Goal: Information Seeking & Learning: Learn about a topic

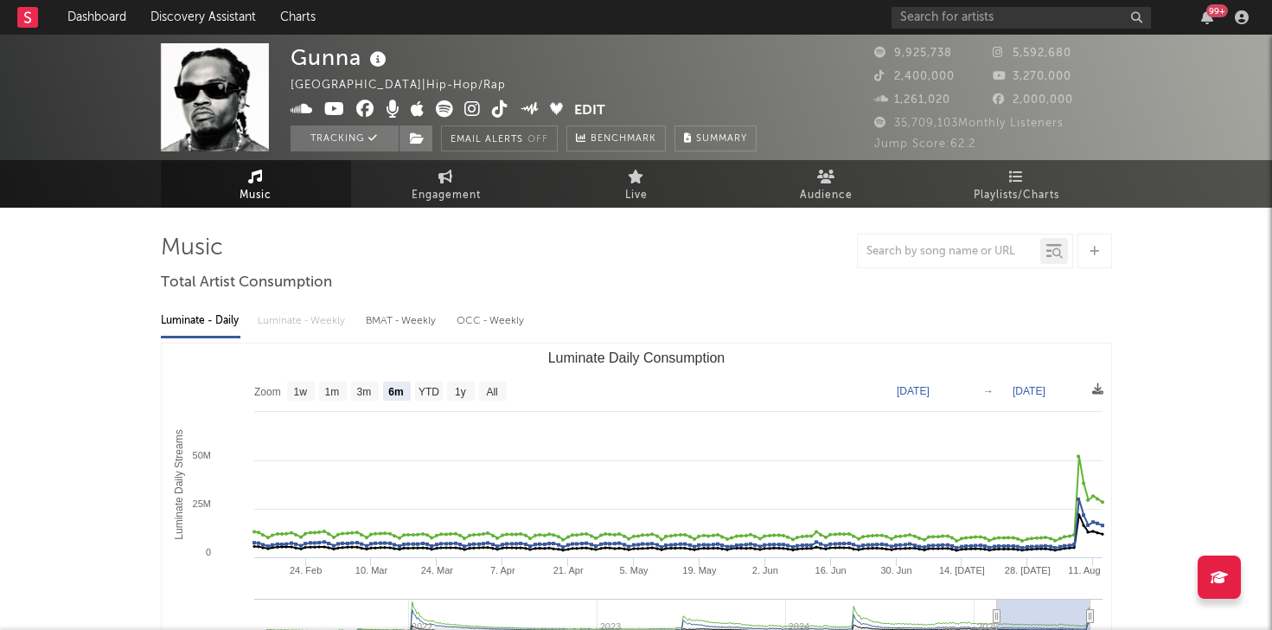
select select "6m"
click at [950, 18] on input "text" at bounding box center [1022, 18] width 260 height 22
type input "l"
click at [971, 13] on input "text" at bounding box center [1022, 18] width 260 height 22
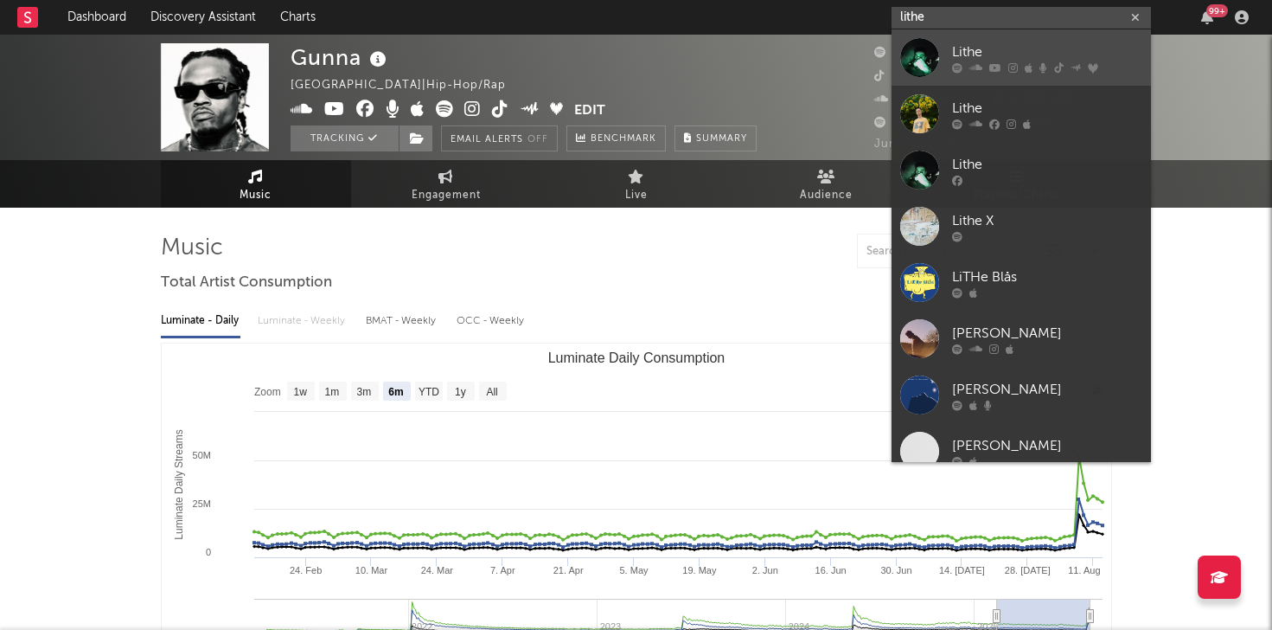
type input "lithe"
click at [1012, 52] on div "Lithe" at bounding box center [1047, 52] width 190 height 21
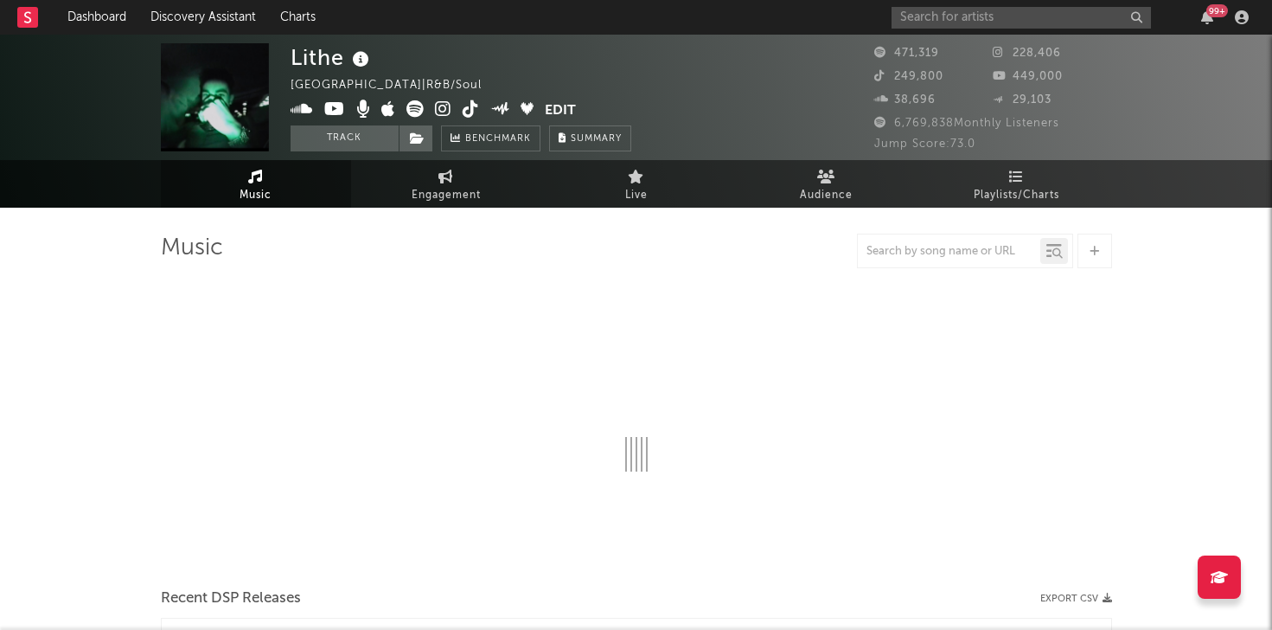
select select "6m"
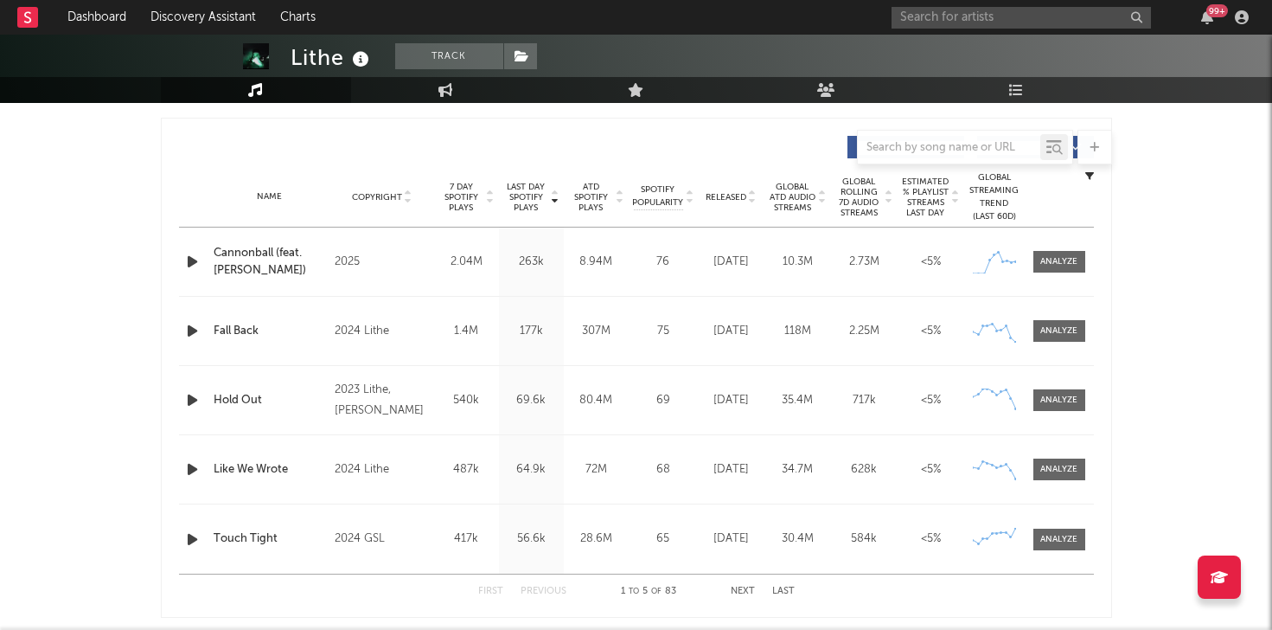
scroll to position [670, 0]
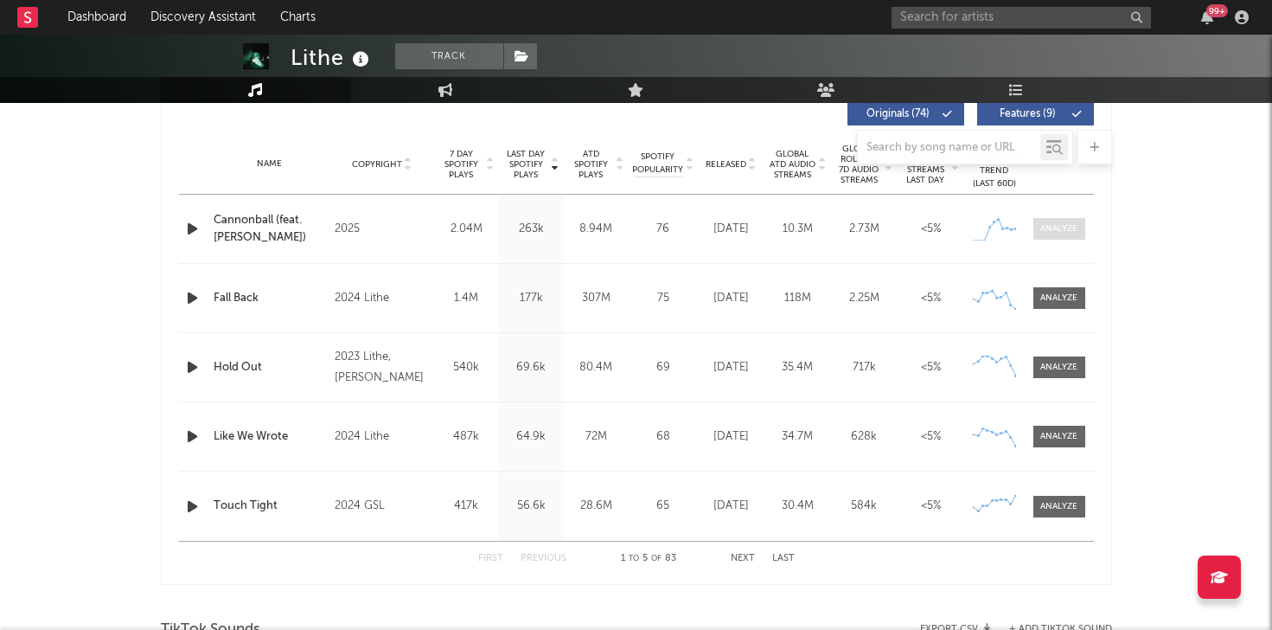
click at [1069, 228] on div at bounding box center [1059, 228] width 37 height 13
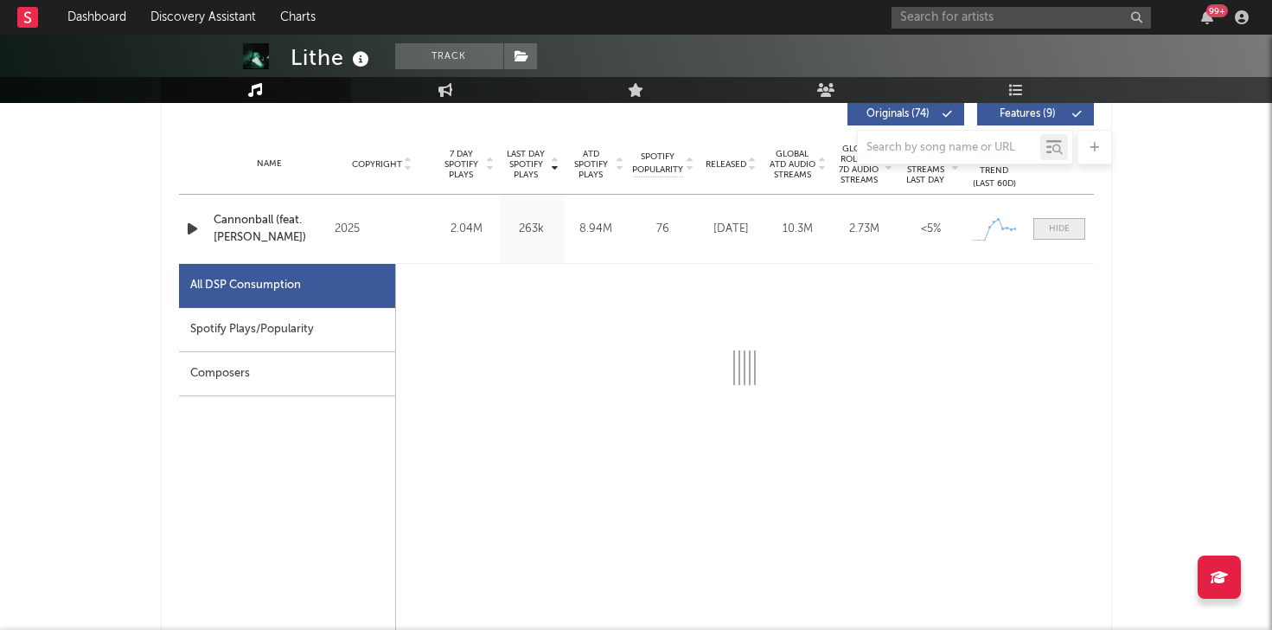
select select "1w"
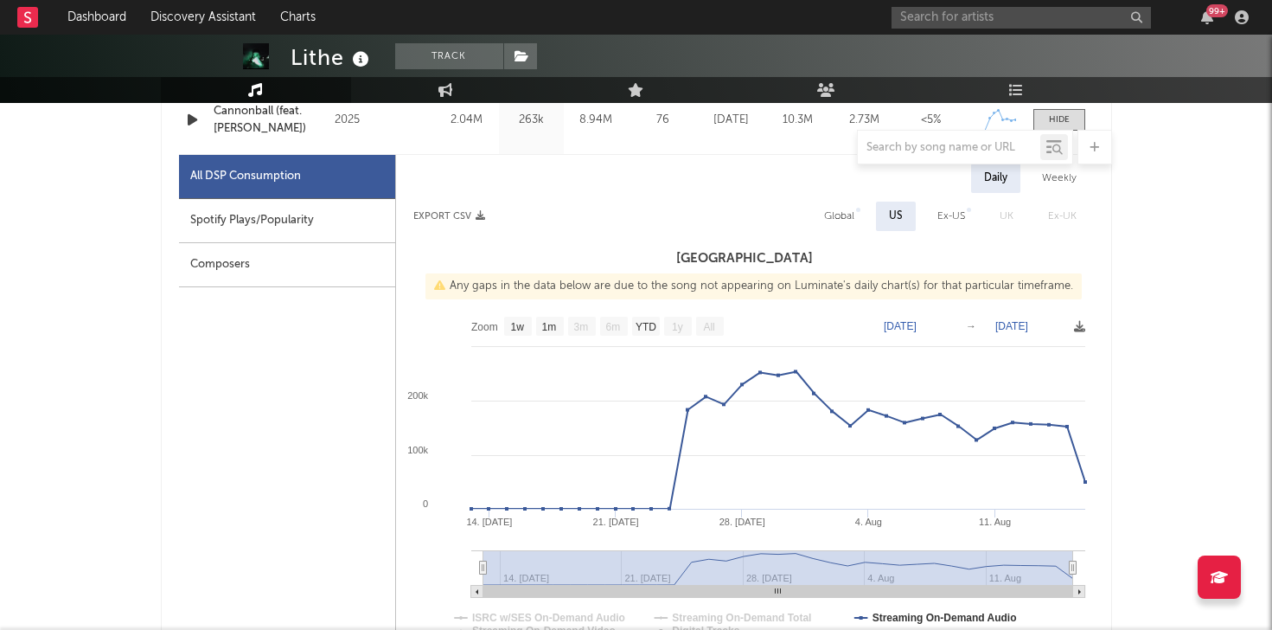
scroll to position [712, 0]
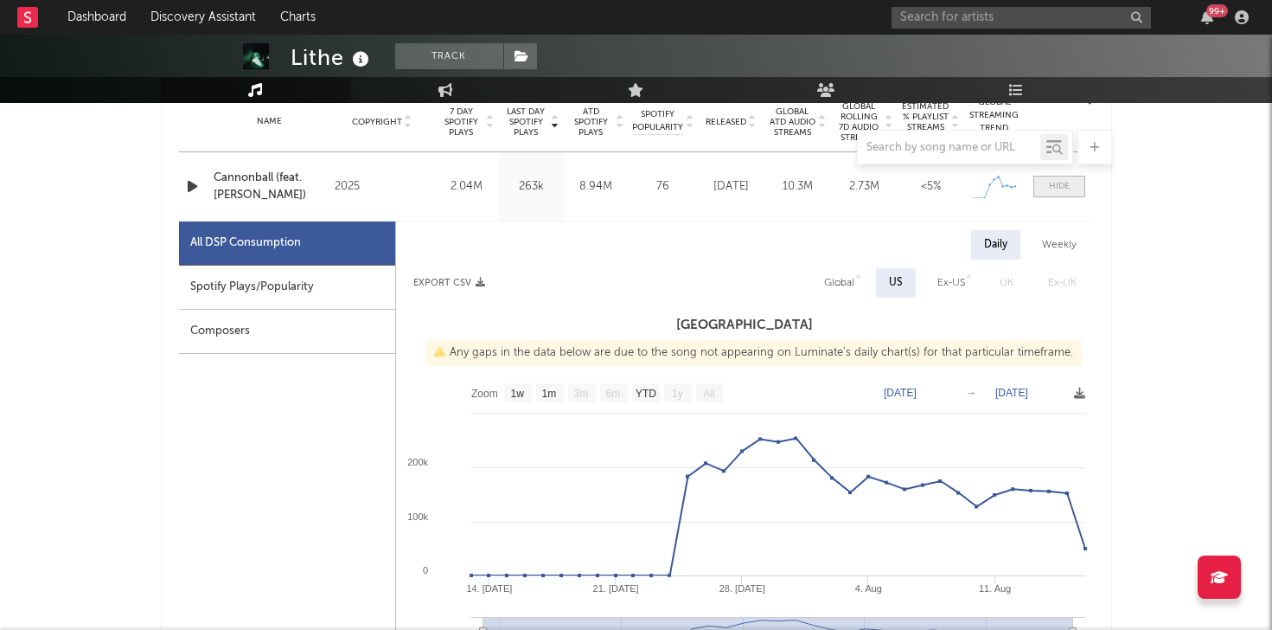
click at [1053, 186] on div at bounding box center [1059, 186] width 21 height 13
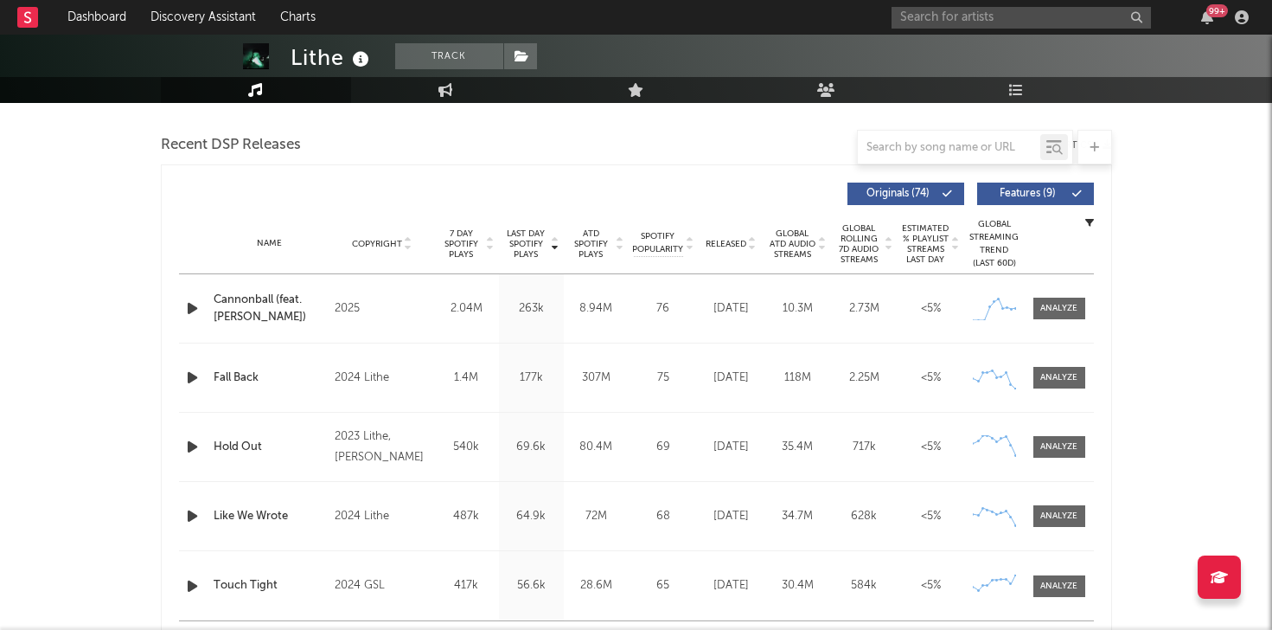
scroll to position [588, 0]
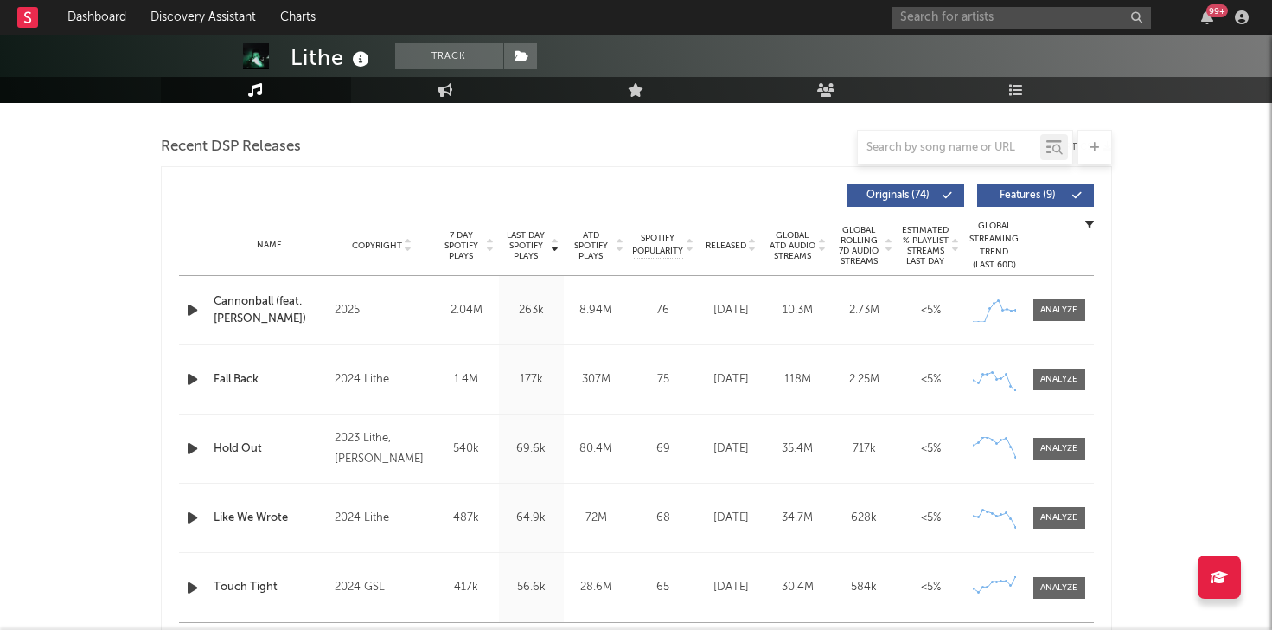
click at [192, 309] on icon "button" at bounding box center [192, 310] width 18 height 22
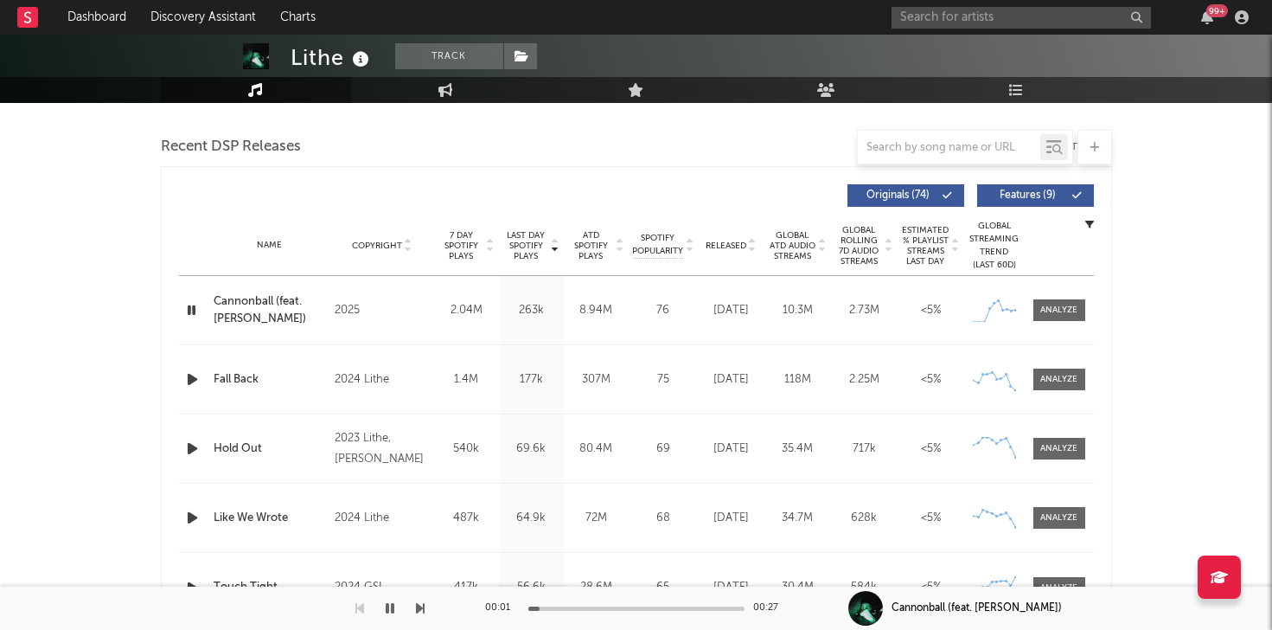
click at [192, 309] on icon "button" at bounding box center [191, 310] width 16 height 22
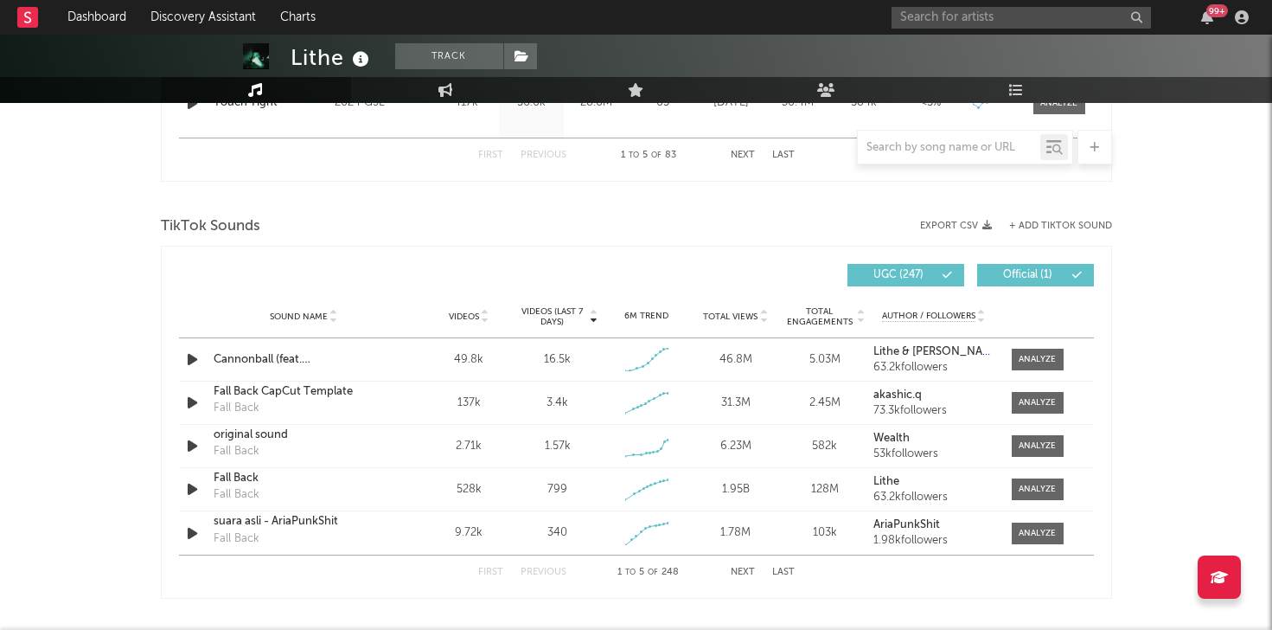
scroll to position [1075, 0]
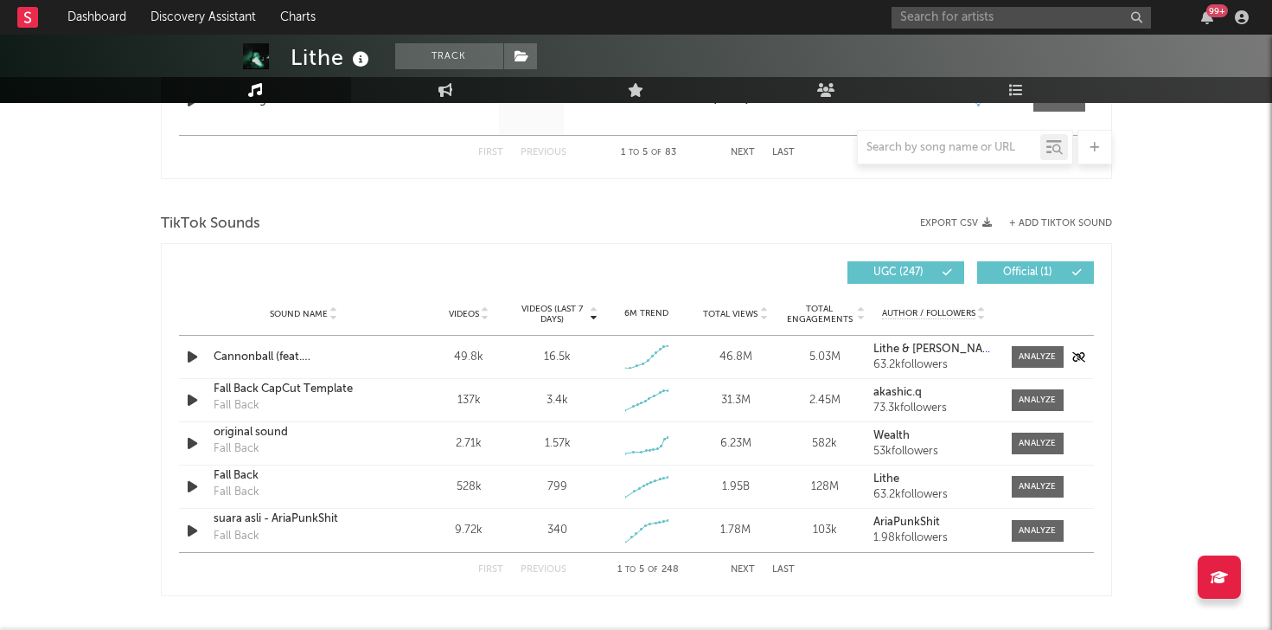
click at [194, 351] on icon "button" at bounding box center [192, 357] width 18 height 22
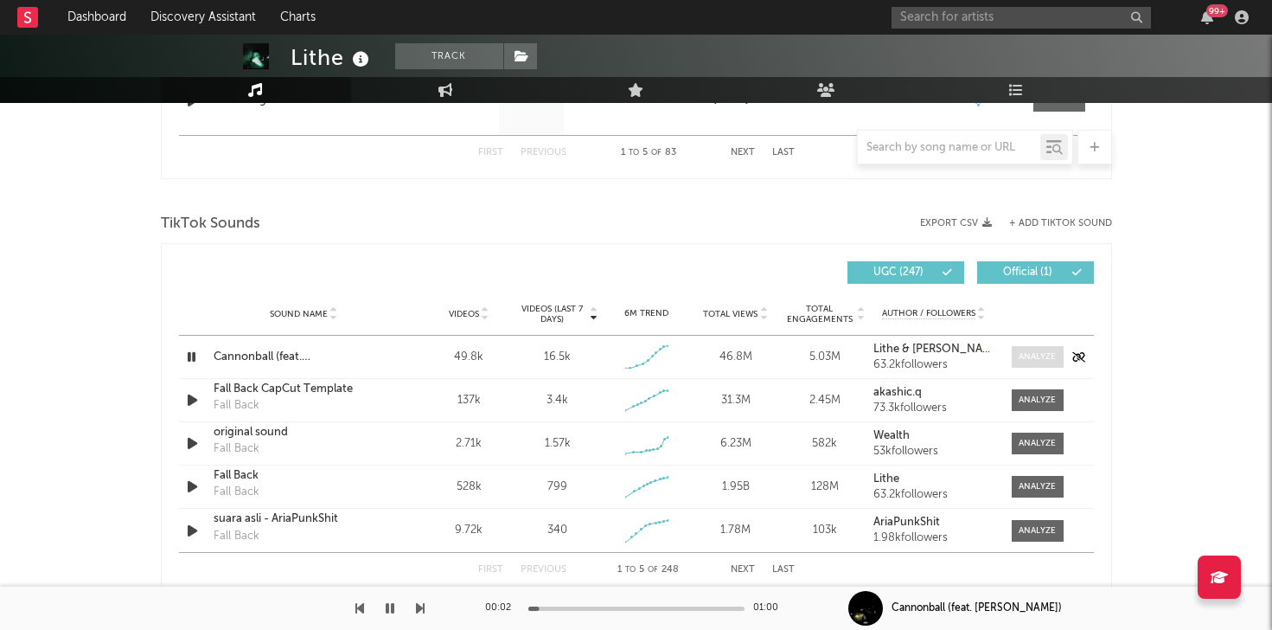
click at [1030, 351] on div at bounding box center [1037, 356] width 37 height 13
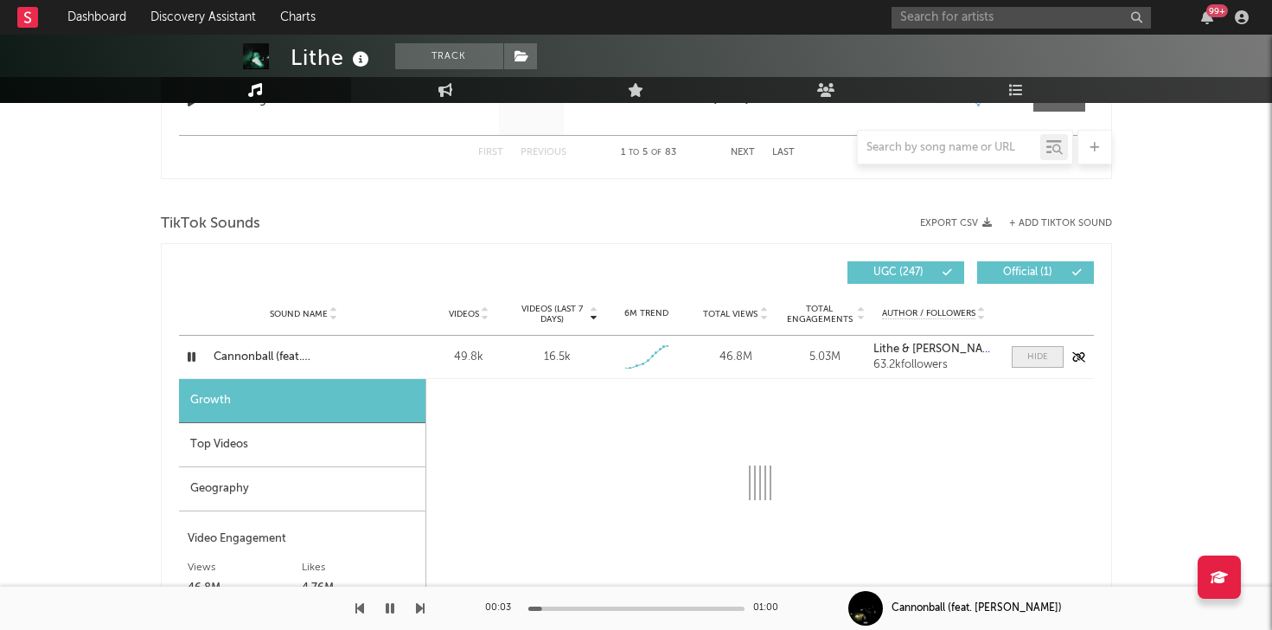
select select "1w"
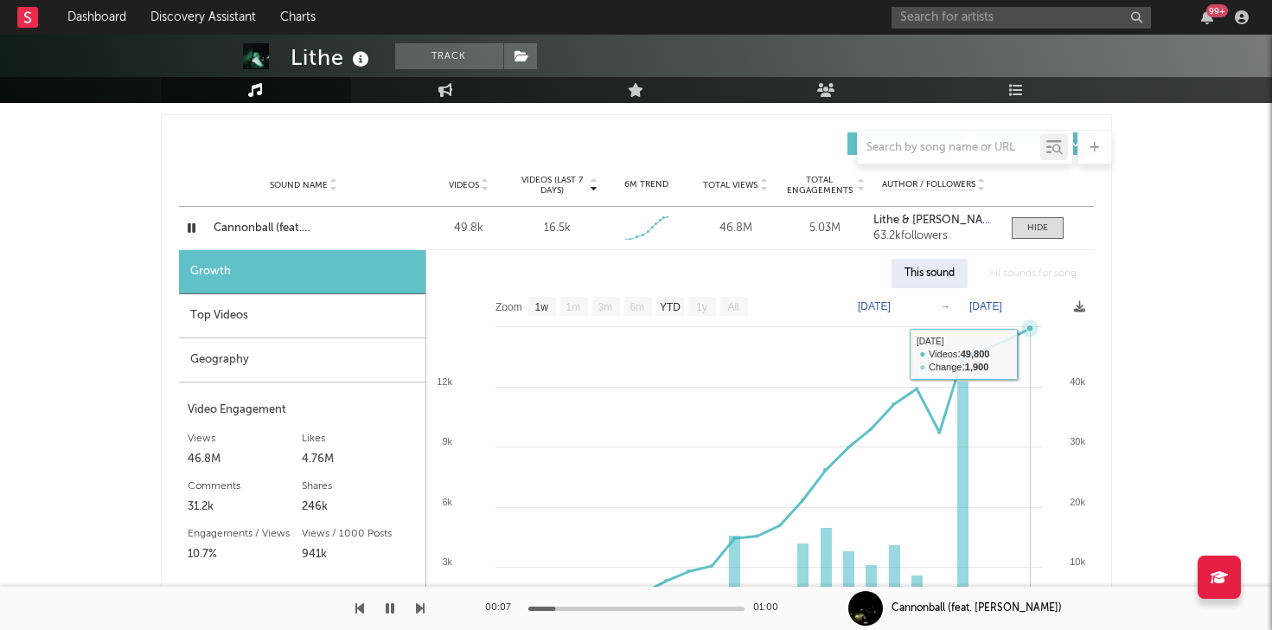
scroll to position [1202, 0]
click at [1043, 232] on div at bounding box center [1038, 229] width 21 height 13
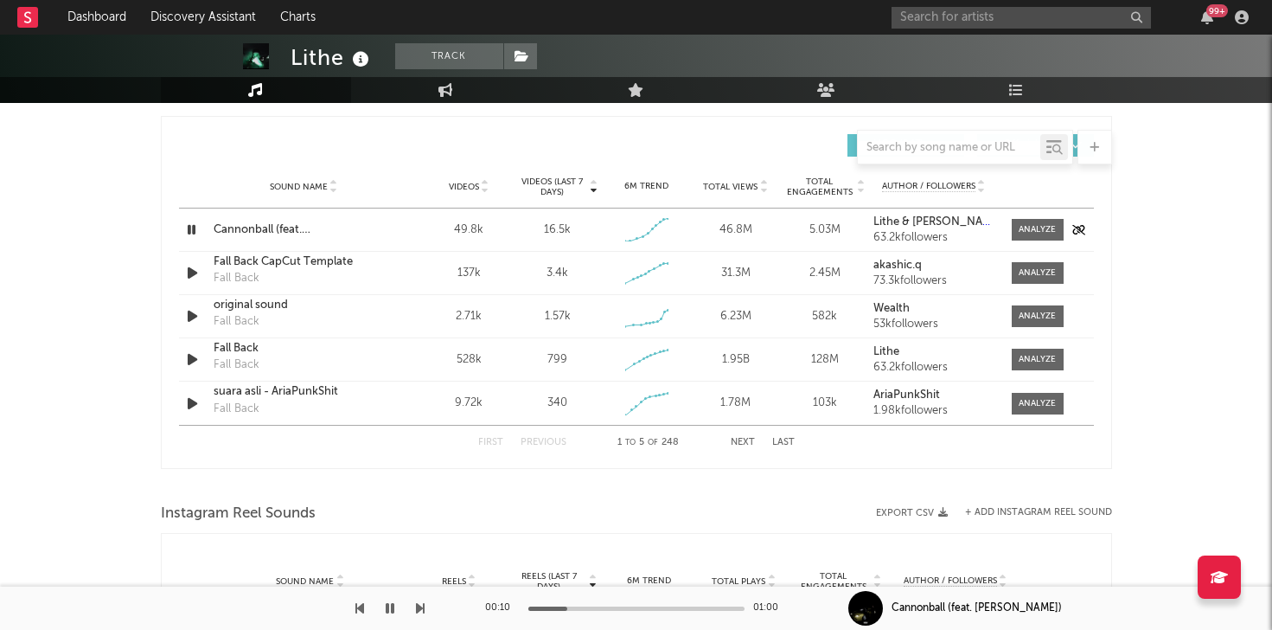
click at [184, 229] on icon "button" at bounding box center [191, 230] width 16 height 22
